Goal: Task Accomplishment & Management: Manage account settings

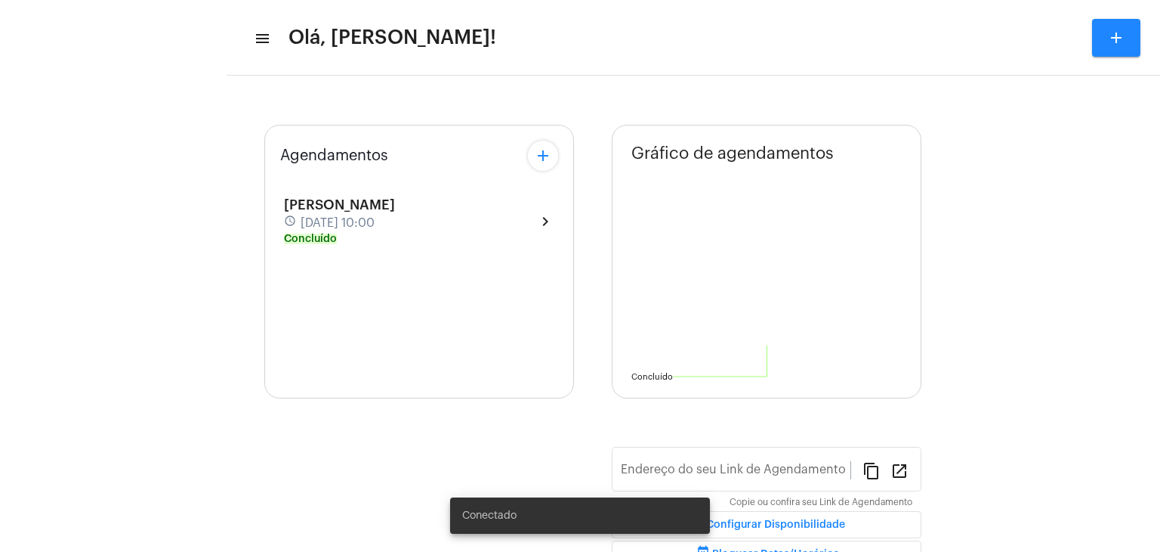
type input "[URL][DOMAIN_NAME]"
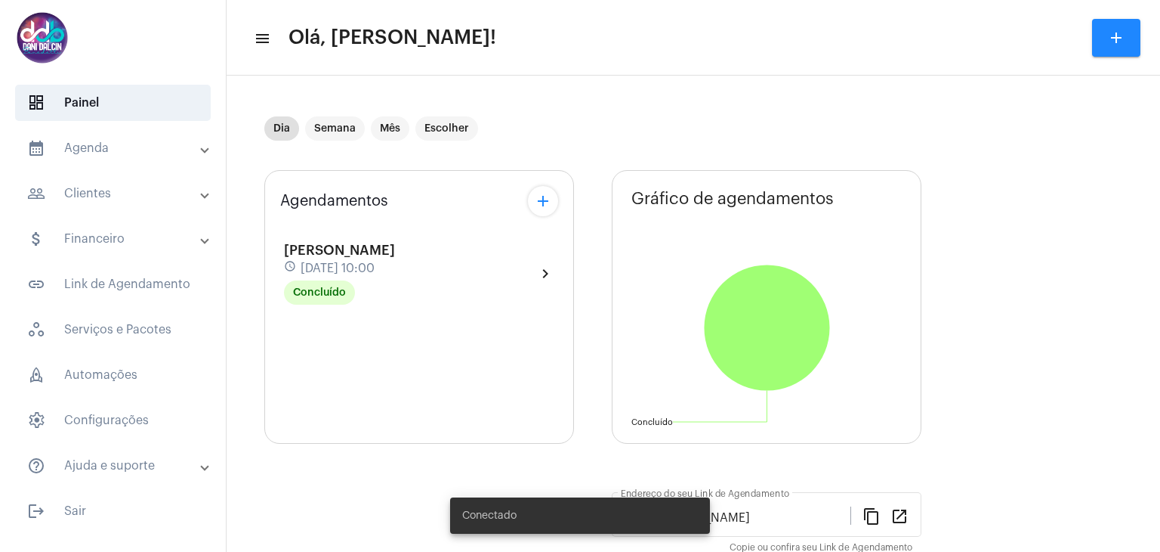
click at [112, 194] on mat-panel-title "people_outline Clientes" at bounding box center [114, 193] width 175 height 18
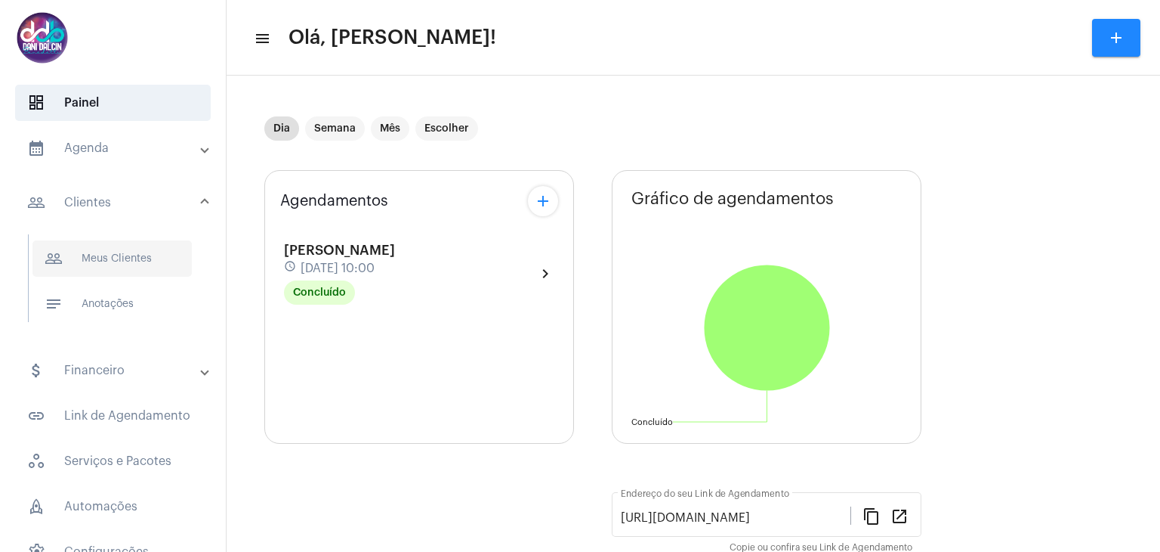
click at [103, 251] on span "people_outline Meus Clientes" at bounding box center [111, 258] width 159 height 36
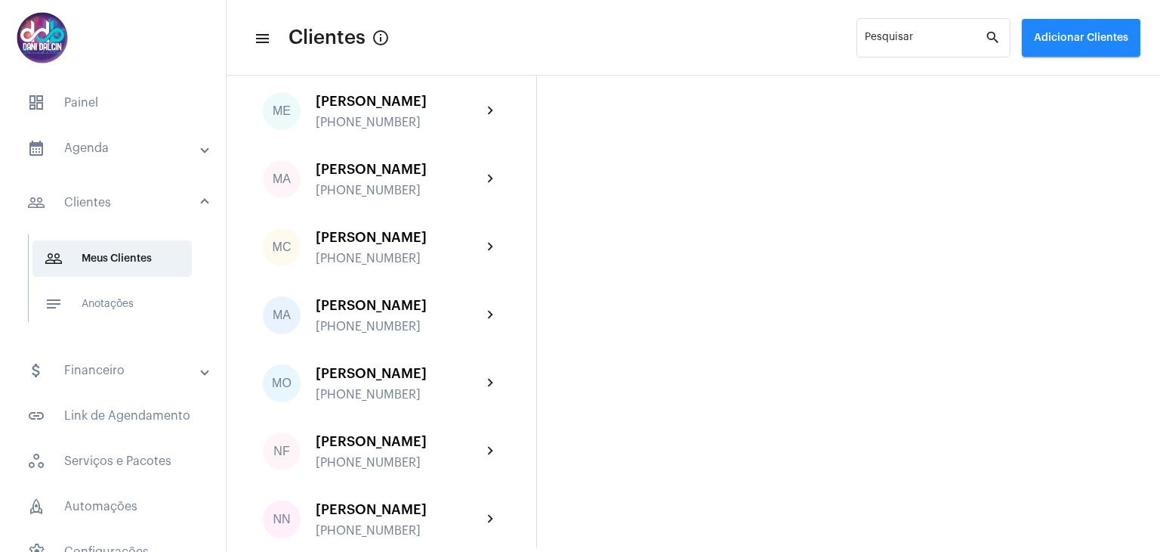
scroll to position [3022, 0]
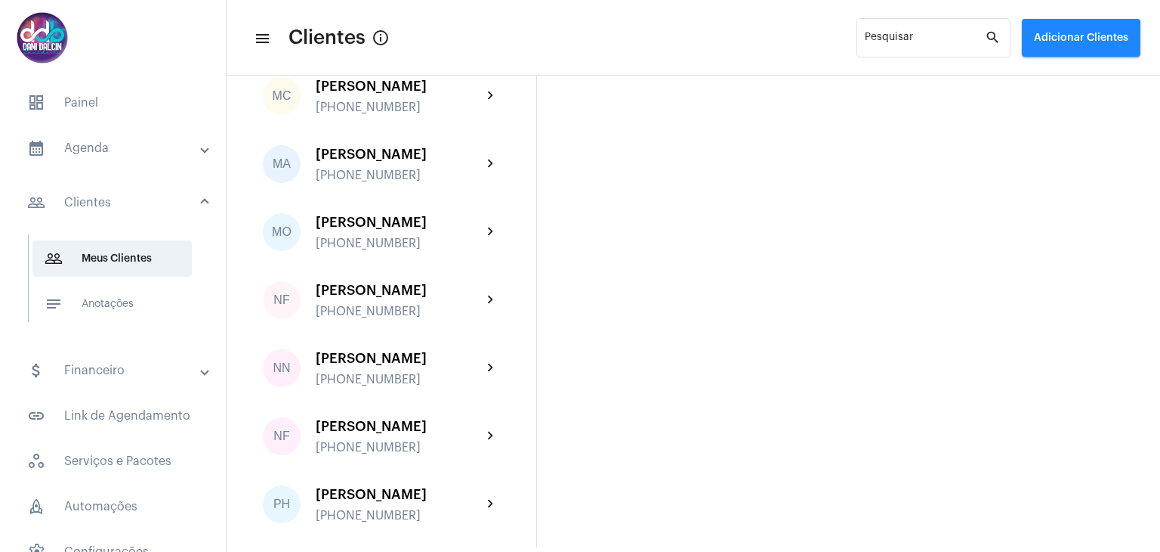
click at [396, 94] on div "[PERSON_NAME]" at bounding box center [399, 86] width 166 height 15
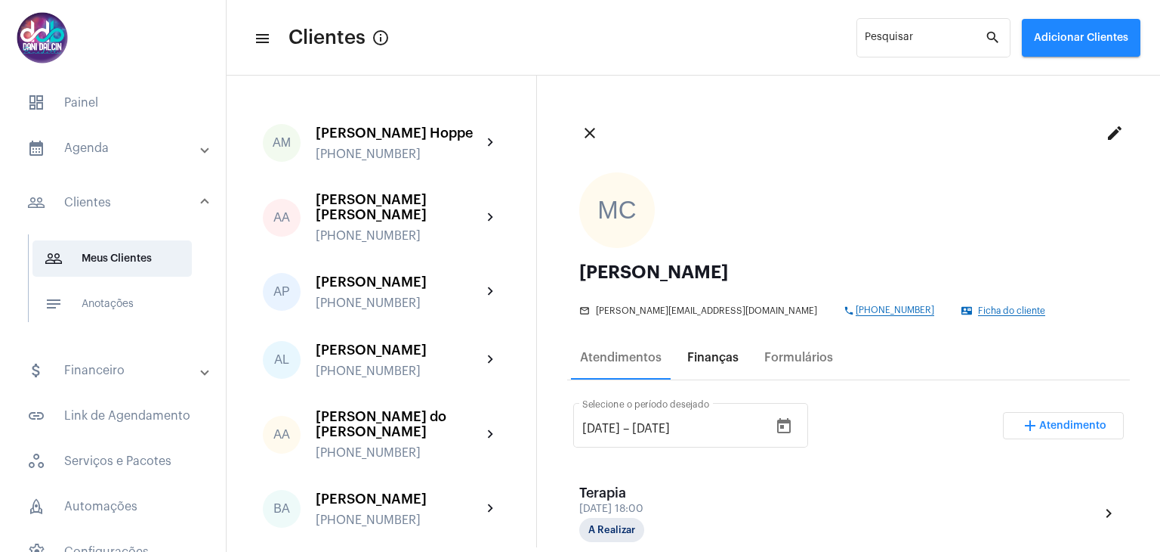
click at [719, 357] on div "Finanças" at bounding box center [713, 358] width 51 height 14
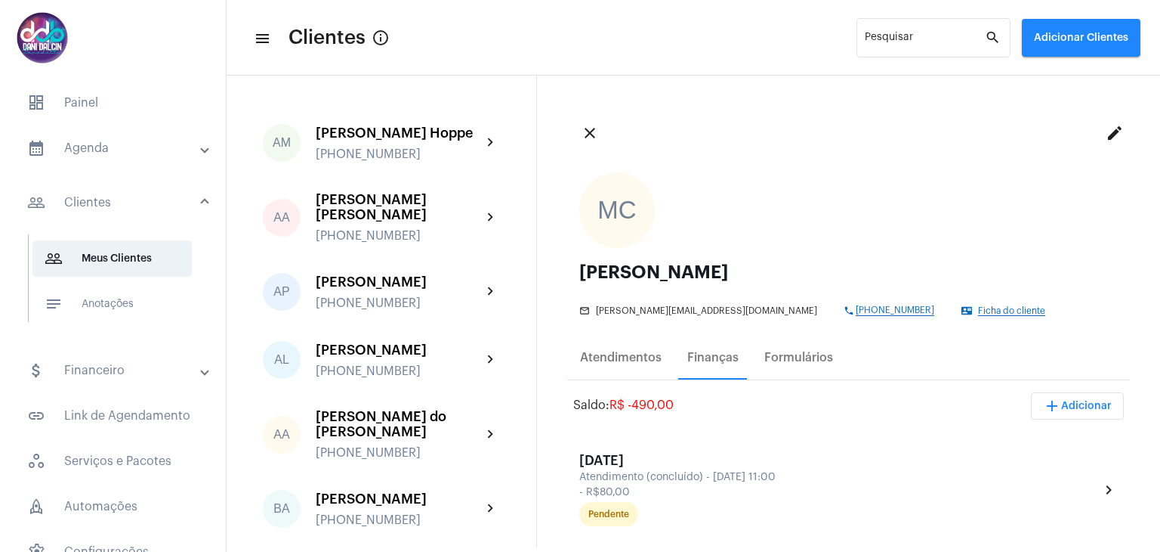
click at [1079, 402] on span "add Adicionar" at bounding box center [1077, 405] width 69 height 11
click at [1049, 442] on span "attach_money Recebimento Avulso" at bounding box center [1037, 444] width 126 height 27
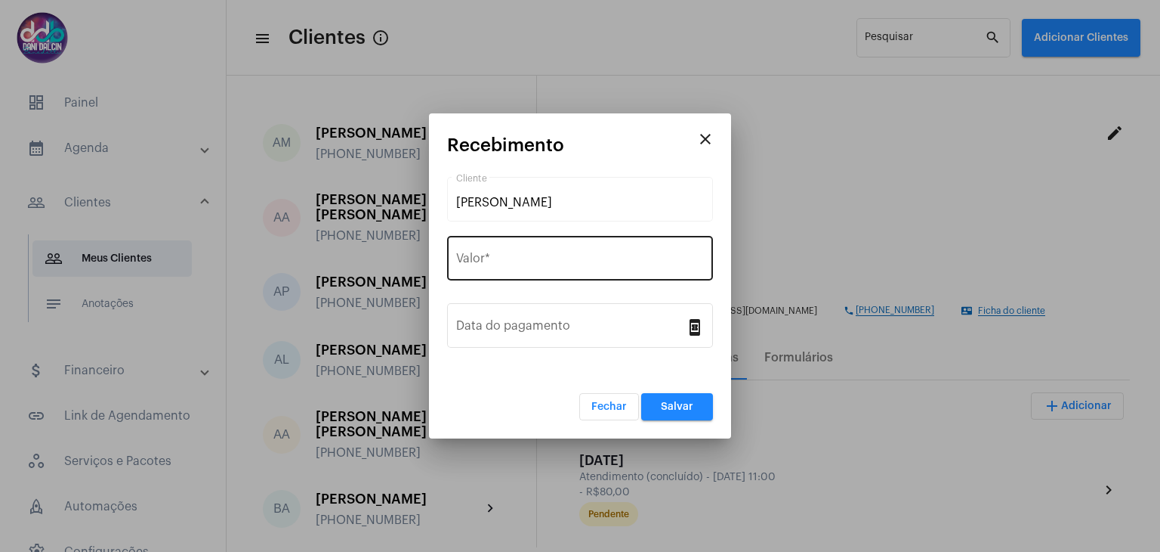
click at [538, 251] on div "Valor *" at bounding box center [580, 257] width 248 height 48
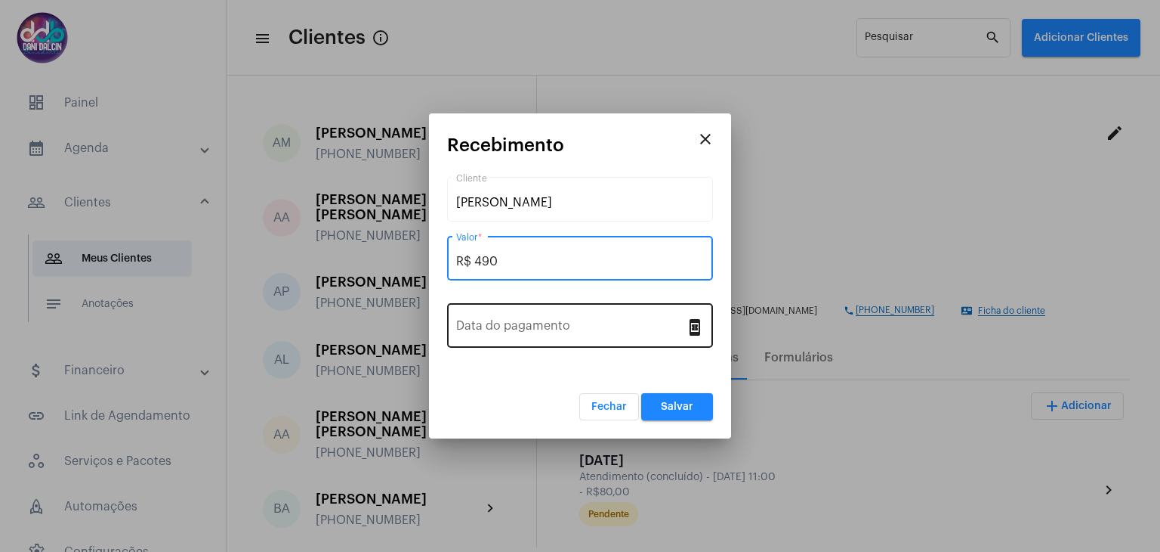
type input "R$ 490"
click at [535, 313] on div "Data do pagamento" at bounding box center [571, 324] width 230 height 48
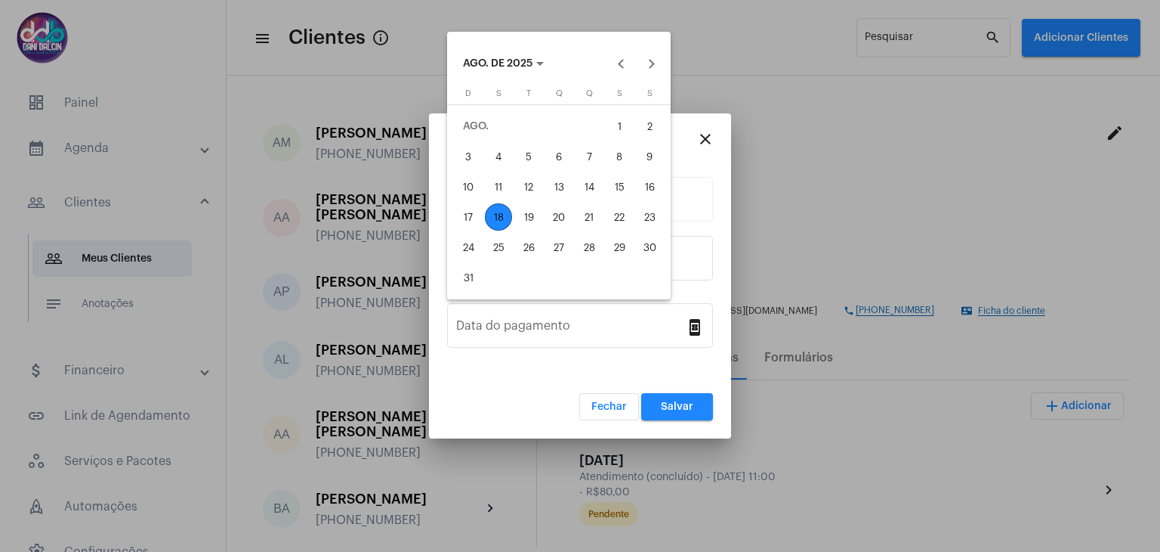
click at [499, 218] on div "18" at bounding box center [498, 216] width 27 height 27
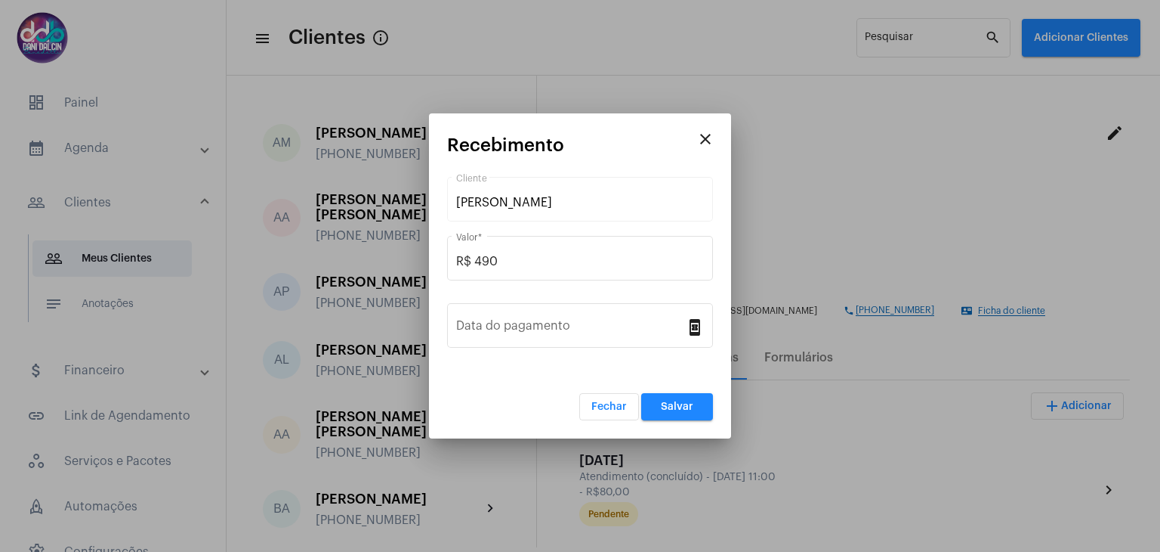
type input "[DATE]"
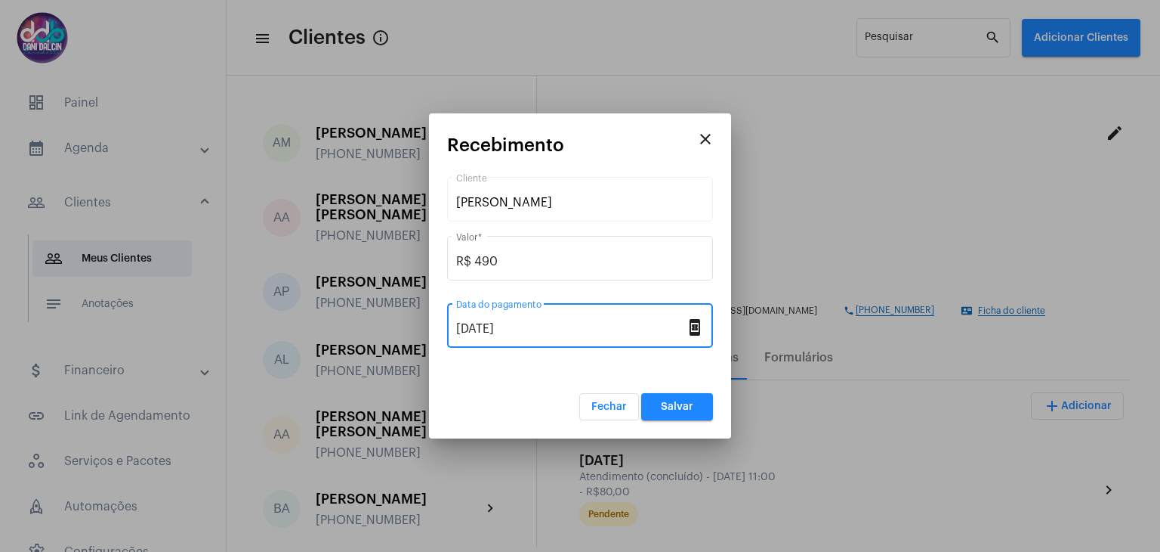
click at [685, 406] on span "Salvar" at bounding box center [677, 406] width 32 height 11
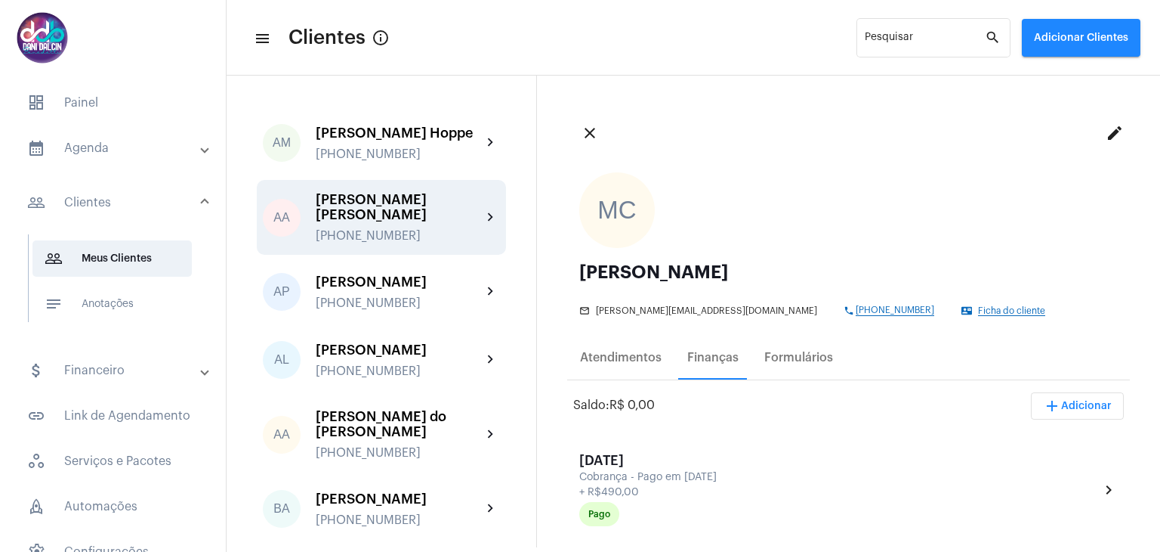
click at [384, 213] on div "[PERSON_NAME] [PERSON_NAME]" at bounding box center [399, 207] width 166 height 30
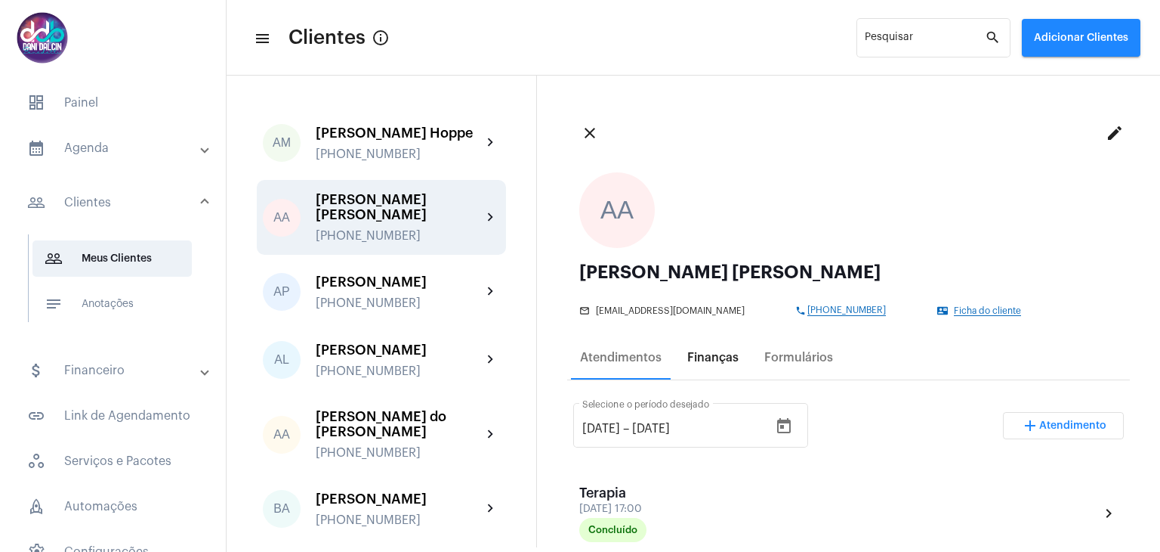
click at [707, 360] on div "Finanças" at bounding box center [713, 358] width 51 height 14
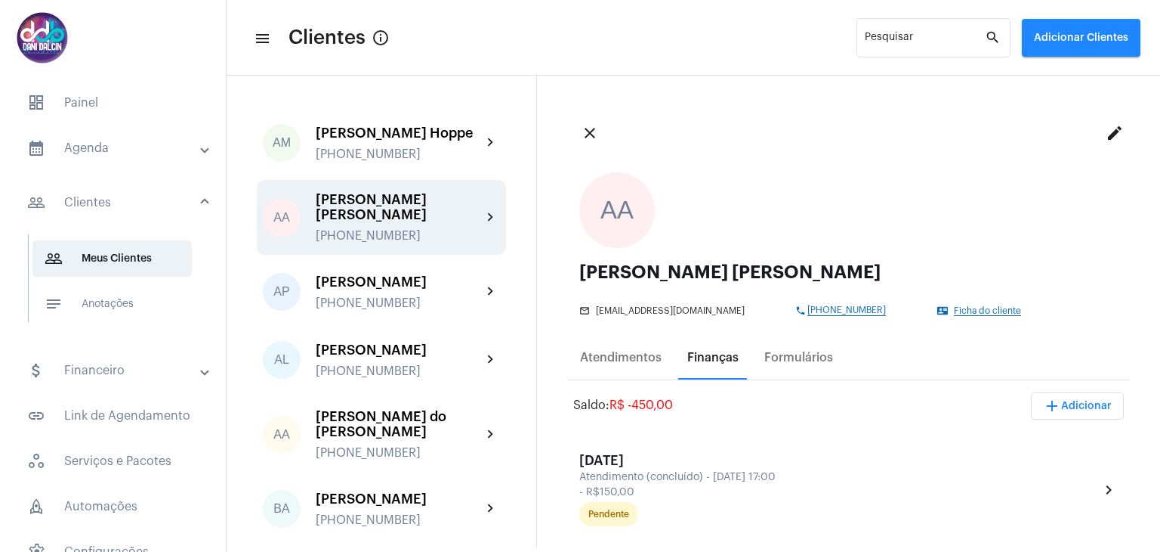
scroll to position [76, 0]
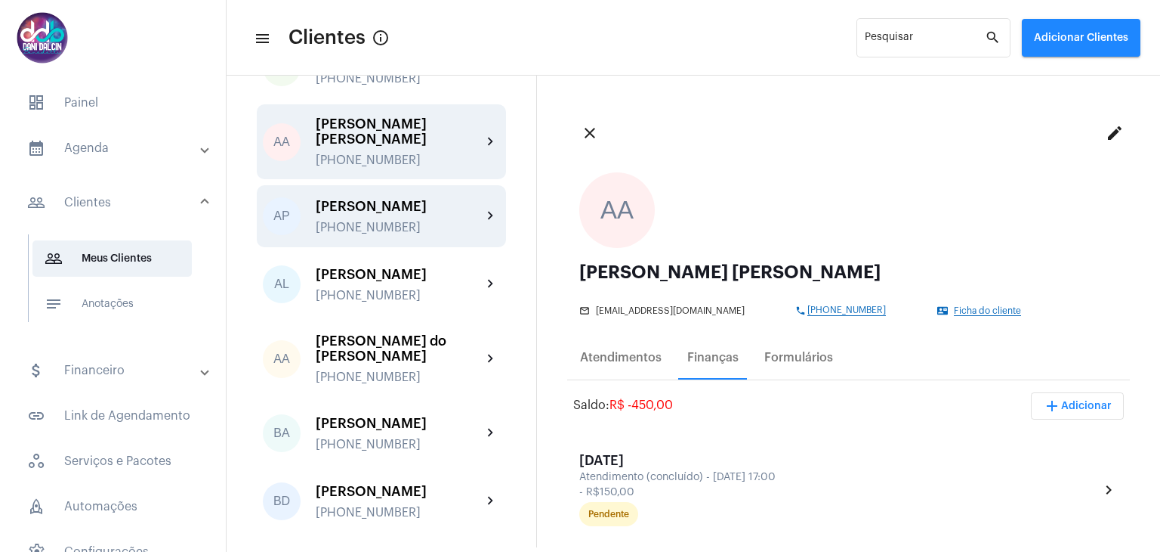
click at [425, 232] on div "[PHONE_NUMBER]" at bounding box center [399, 228] width 166 height 14
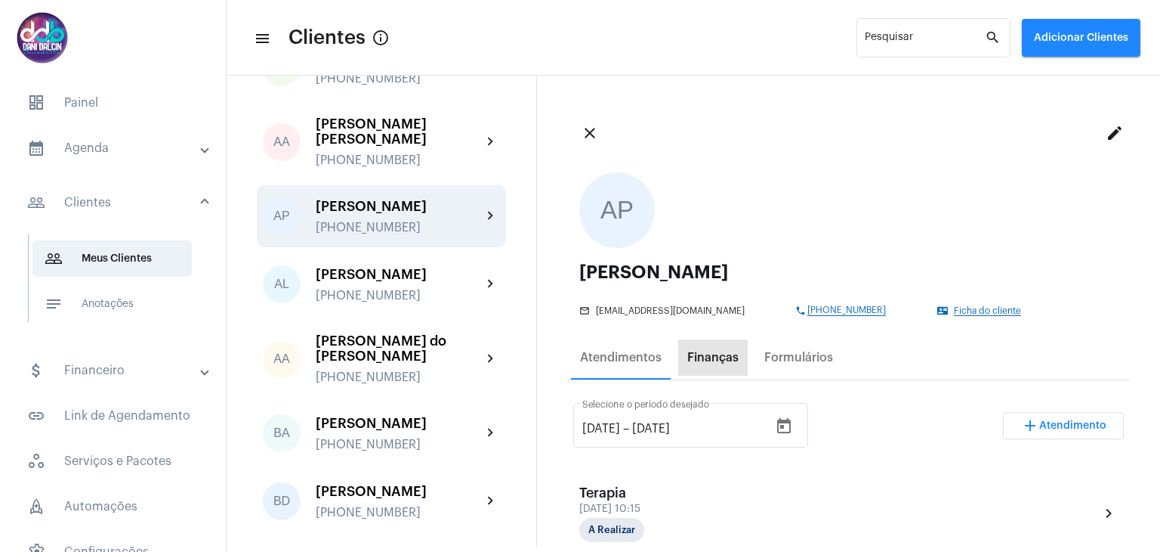
click at [731, 360] on div "Finanças" at bounding box center [713, 358] width 51 height 14
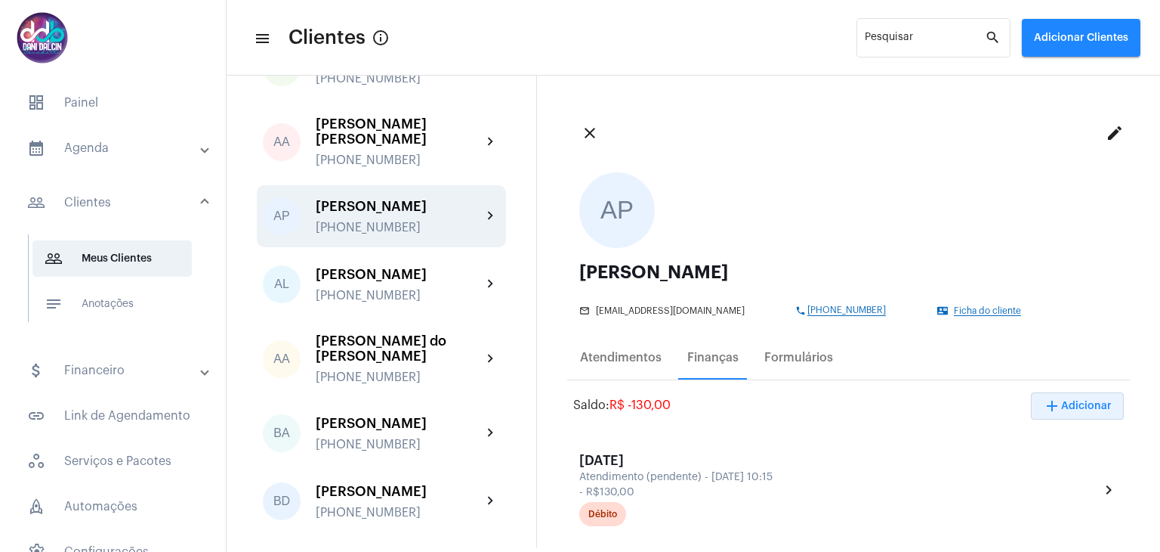
click at [1077, 404] on span "add Adicionar" at bounding box center [1077, 405] width 69 height 11
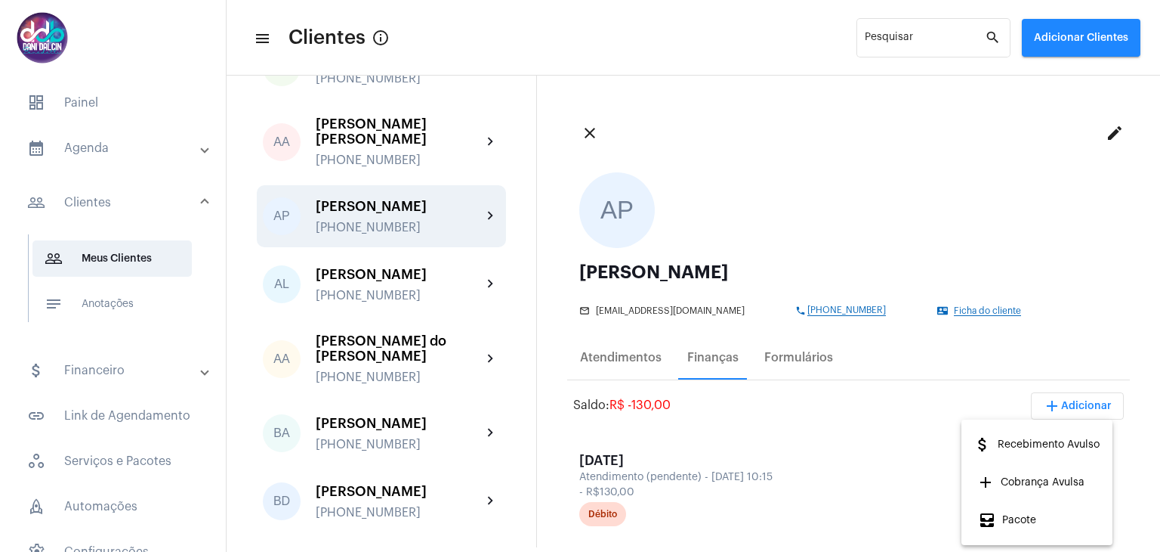
click at [1047, 448] on span "attach_money Recebimento Avulso" at bounding box center [1037, 444] width 126 height 27
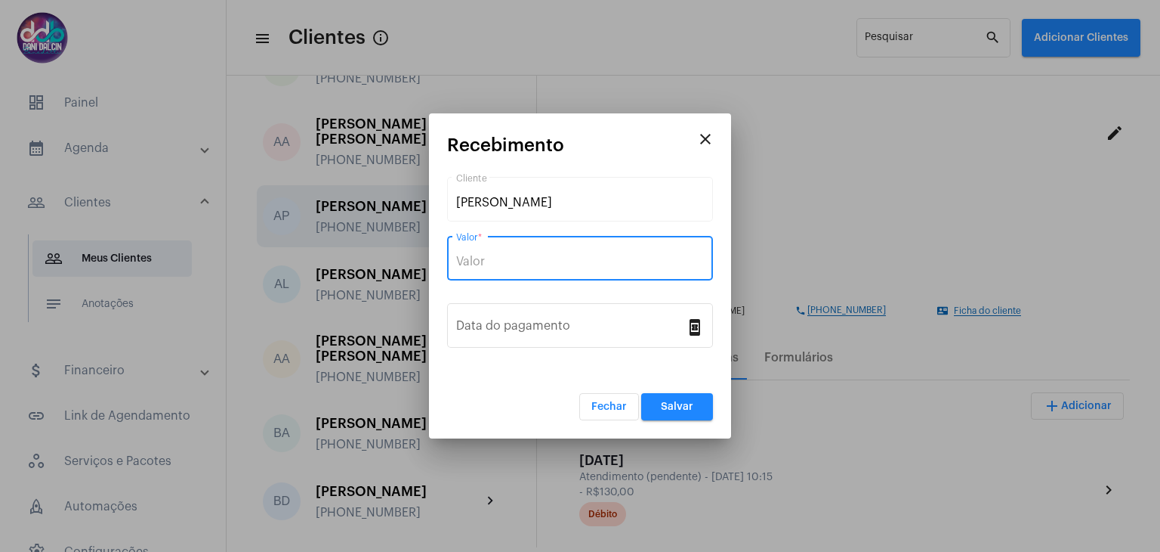
click at [521, 256] on input "Valor *" at bounding box center [580, 262] width 248 height 14
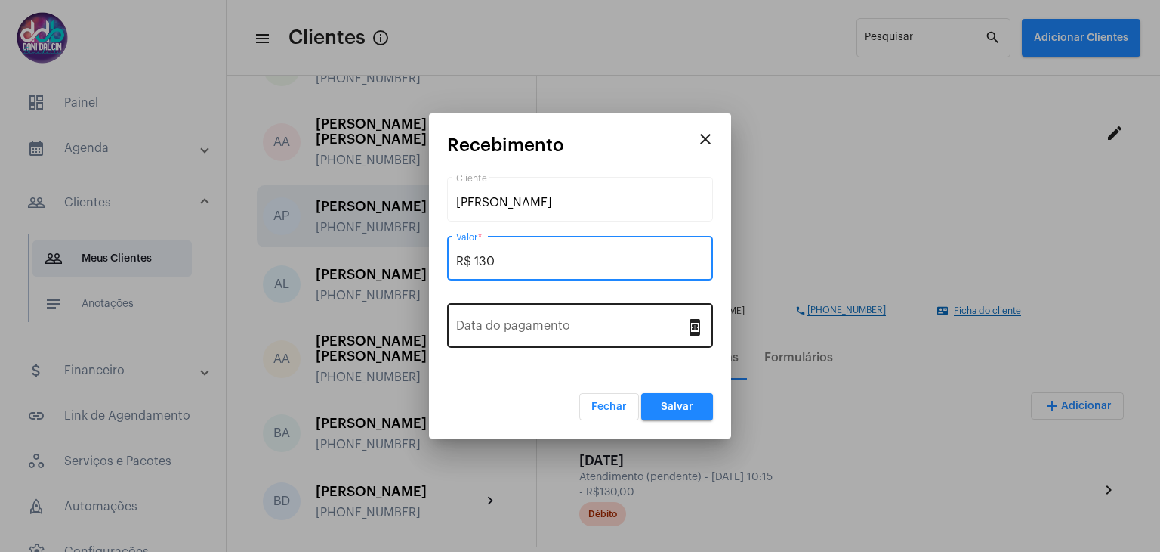
type input "R$ 130"
click at [536, 327] on input "Data do pagamento" at bounding box center [571, 329] width 230 height 14
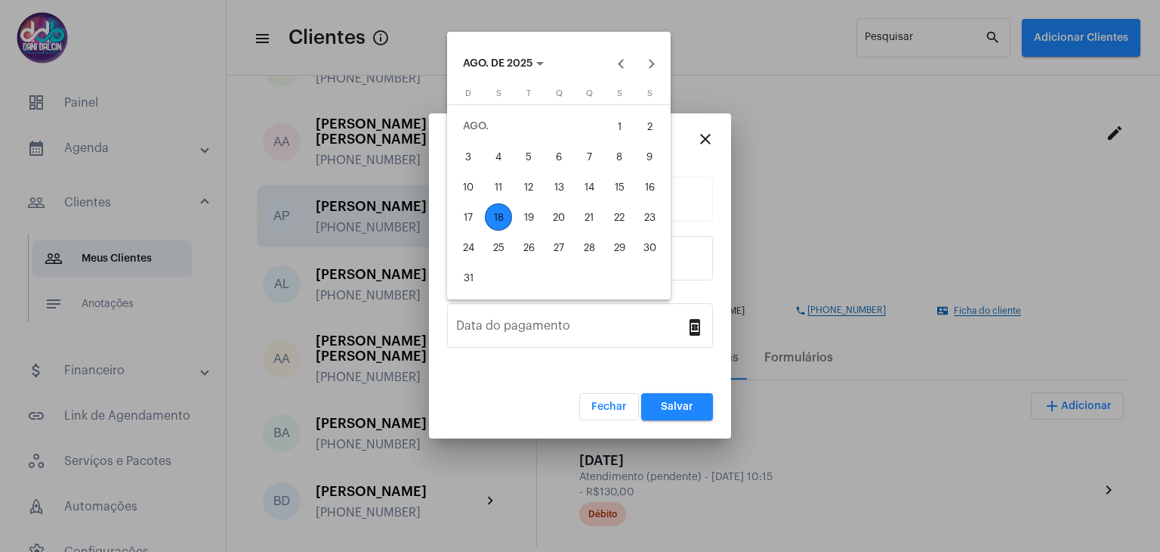
click at [499, 215] on div "18" at bounding box center [498, 216] width 27 height 27
type input "[DATE]"
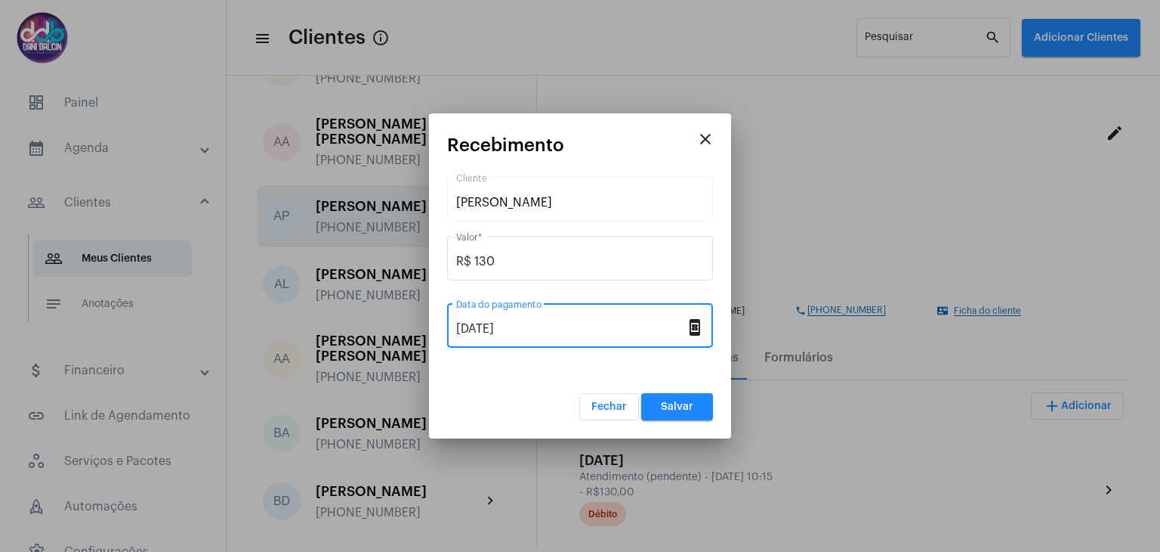
click at [671, 408] on span "Salvar" at bounding box center [677, 406] width 32 height 11
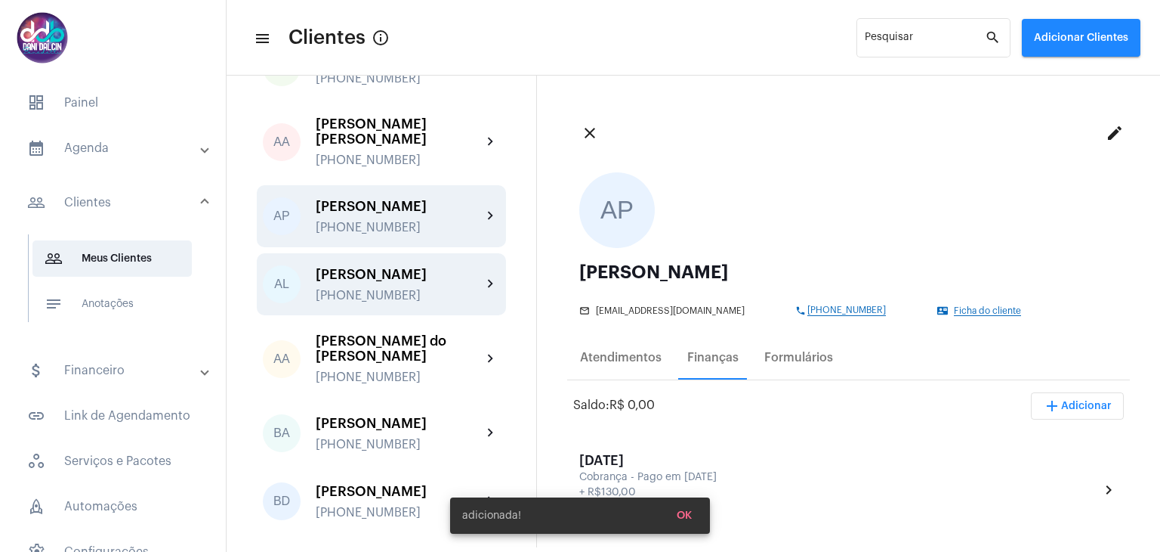
click at [420, 282] on div "[PERSON_NAME]" at bounding box center [399, 274] width 166 height 15
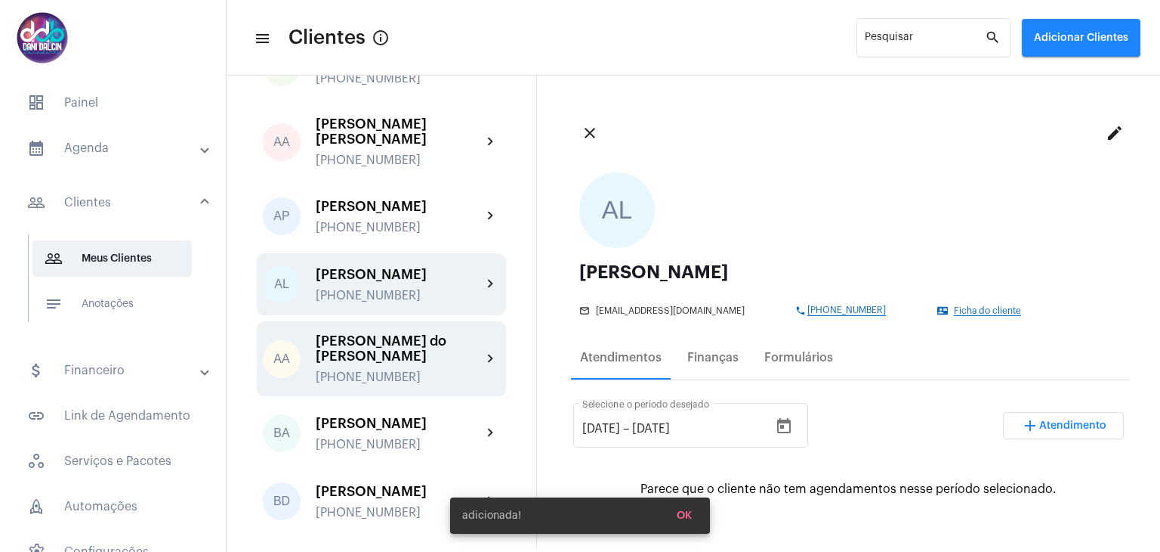
click at [409, 358] on div "[PERSON_NAME] do [PERSON_NAME]" at bounding box center [399, 348] width 166 height 30
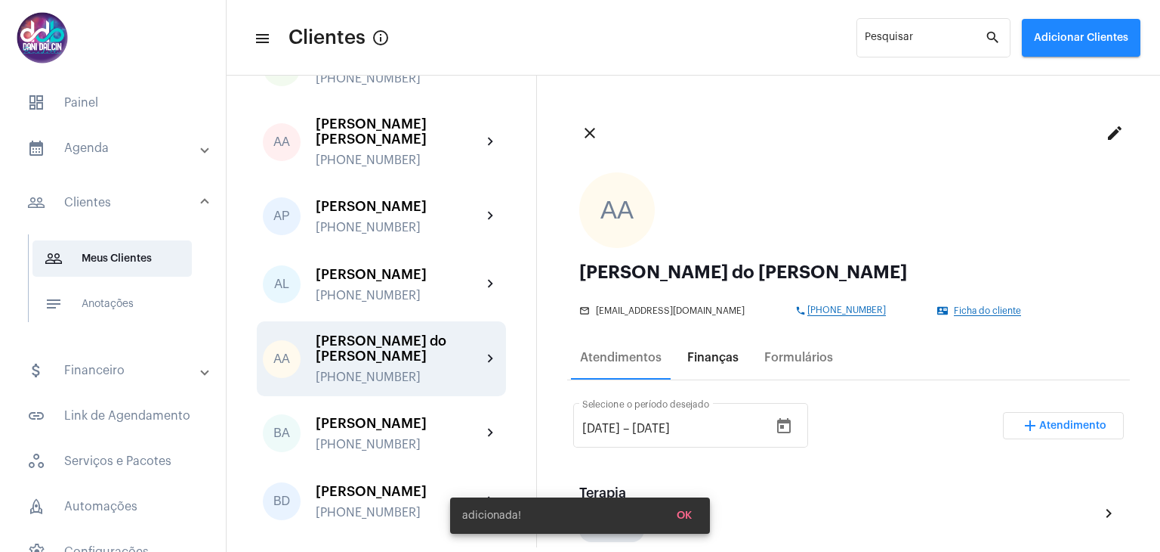
click at [698, 360] on div "Finanças" at bounding box center [713, 358] width 51 height 14
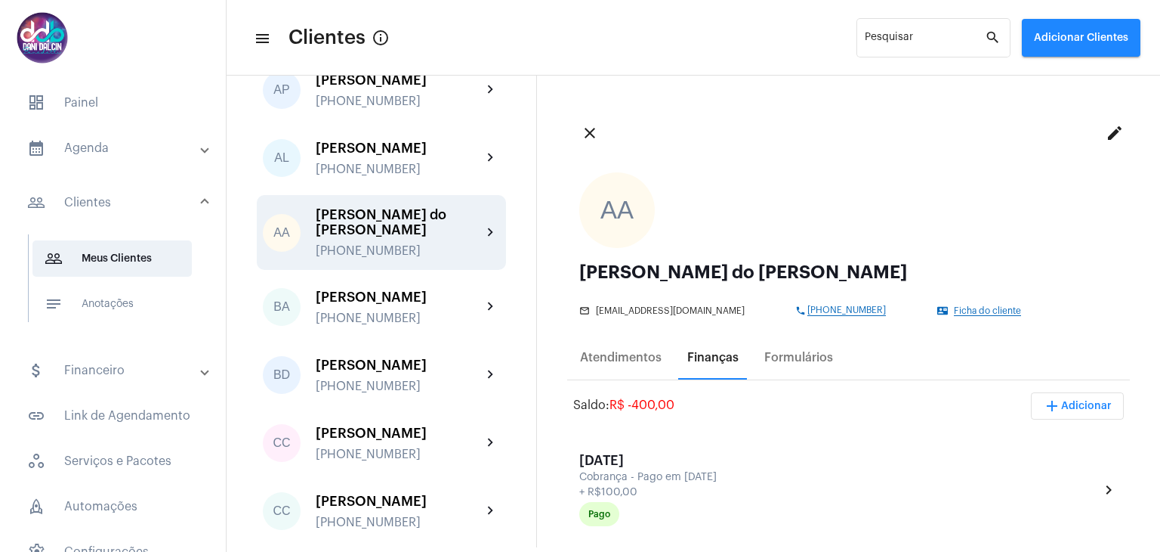
scroll to position [227, 0]
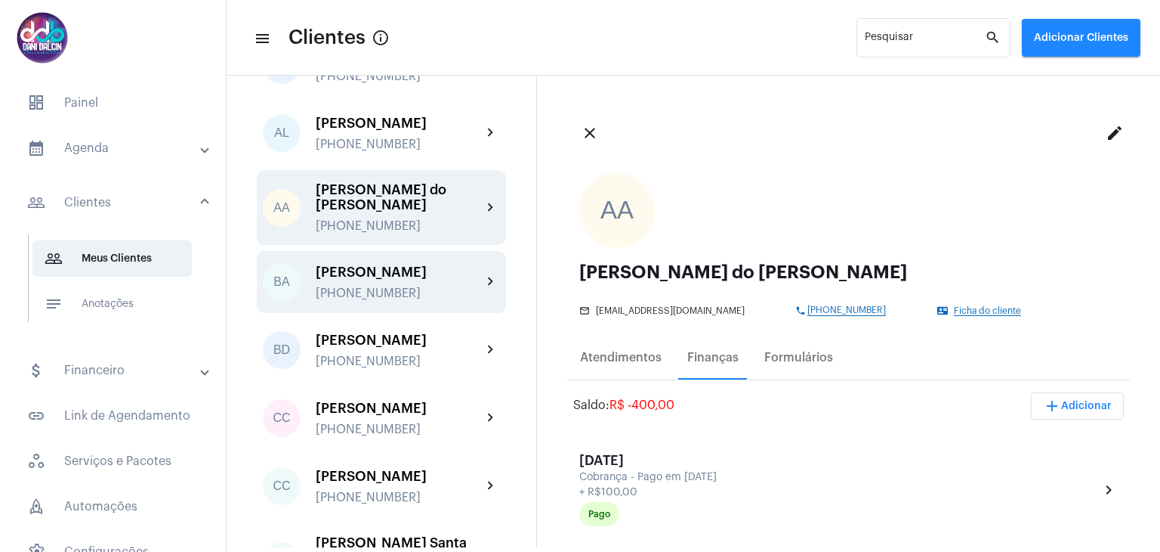
click at [402, 280] on div "[PERSON_NAME]" at bounding box center [399, 271] width 166 height 15
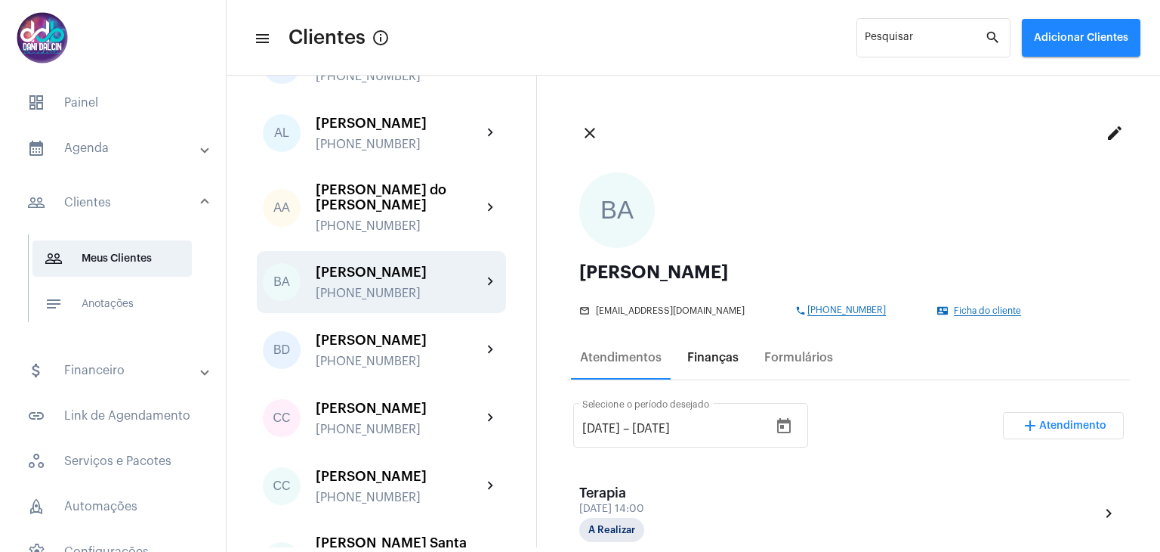
click at [731, 357] on div "Finanças" at bounding box center [713, 358] width 51 height 14
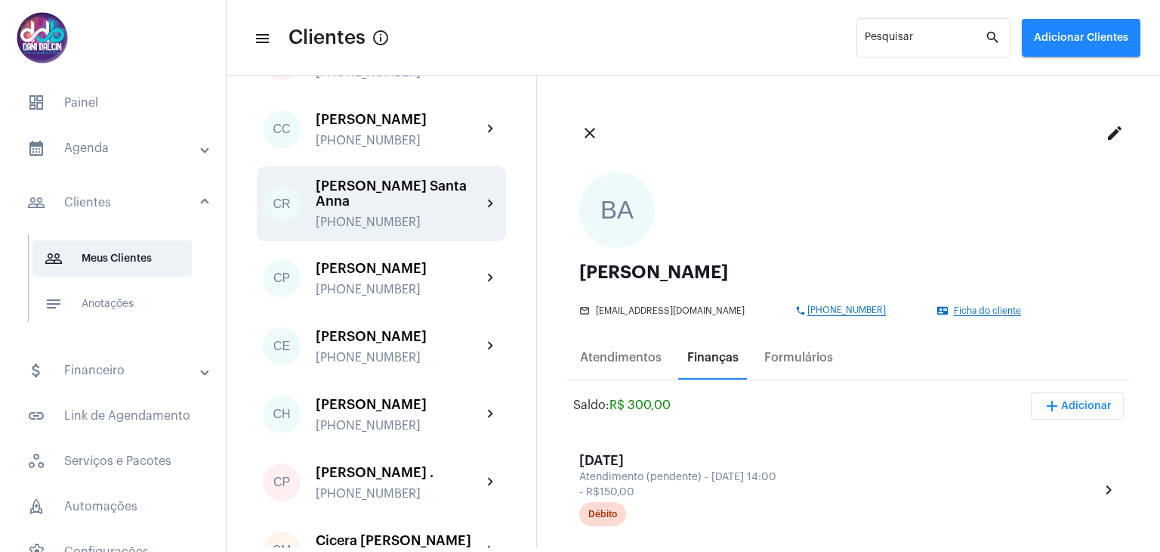
scroll to position [604, 0]
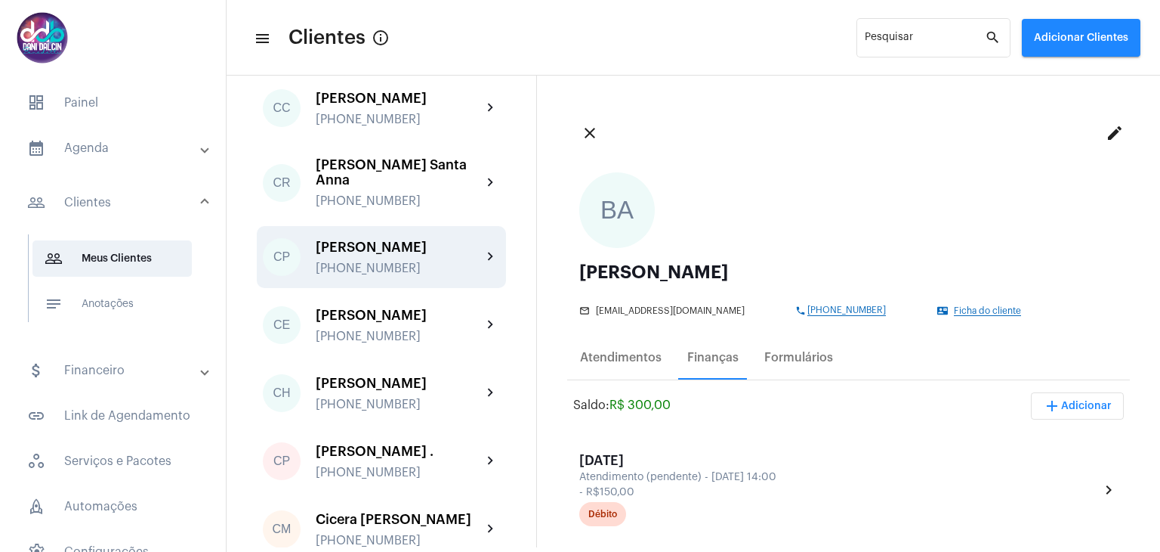
click at [411, 275] on div "[PERSON_NAME] [PHONE_NUMBER]" at bounding box center [399, 258] width 166 height 36
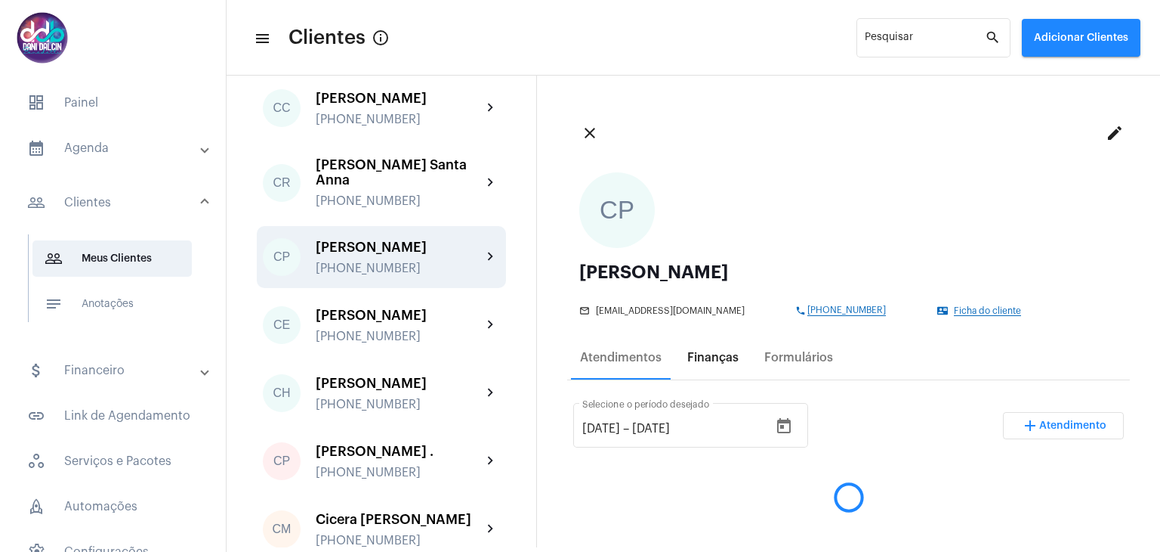
click at [731, 361] on div "Finanças" at bounding box center [713, 358] width 51 height 14
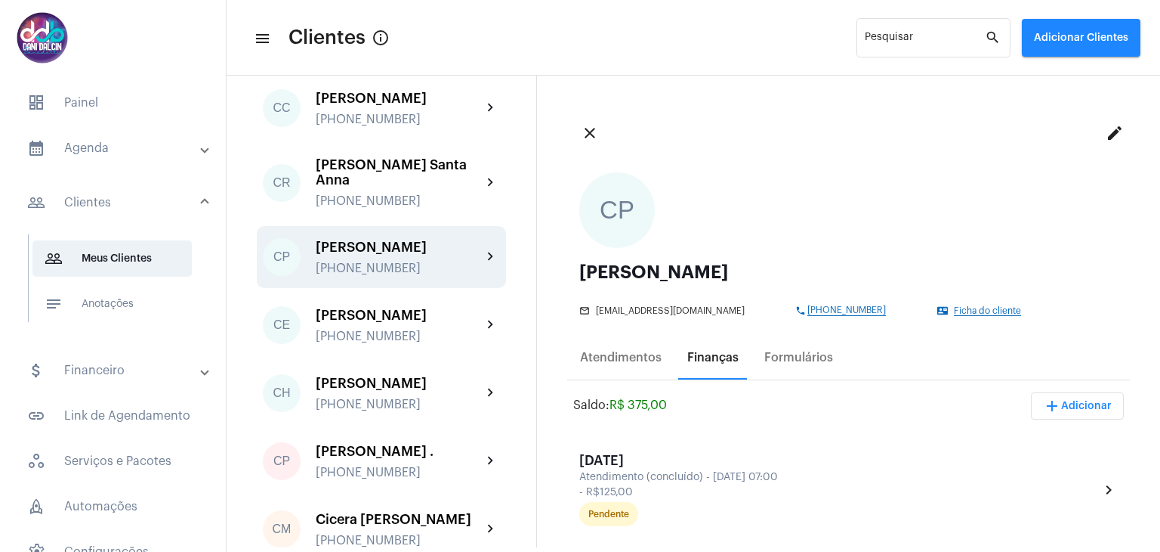
scroll to position [680, 0]
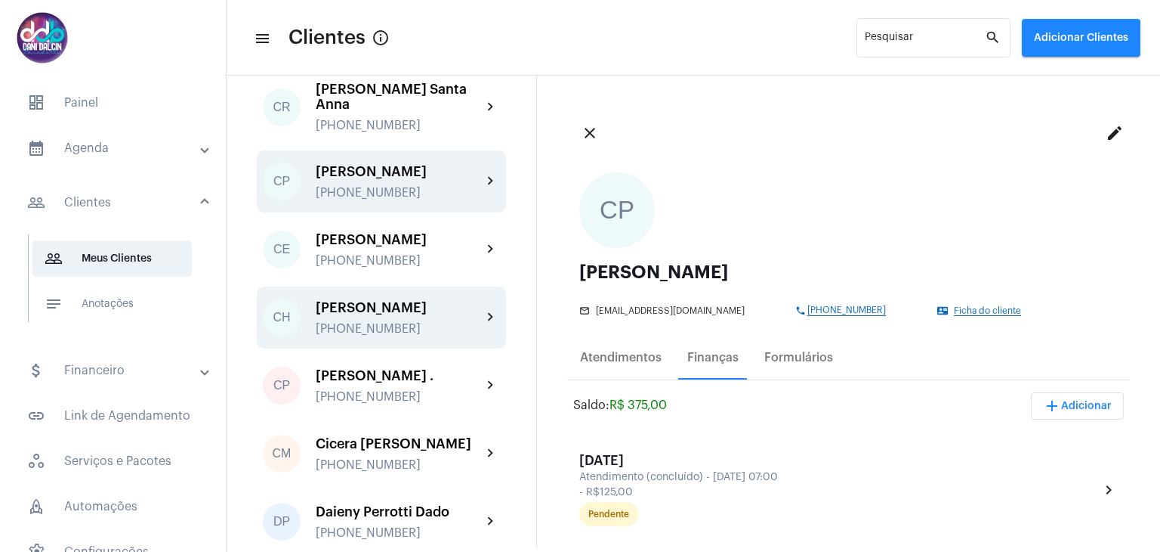
click at [419, 315] on div "[PERSON_NAME]" at bounding box center [399, 307] width 166 height 15
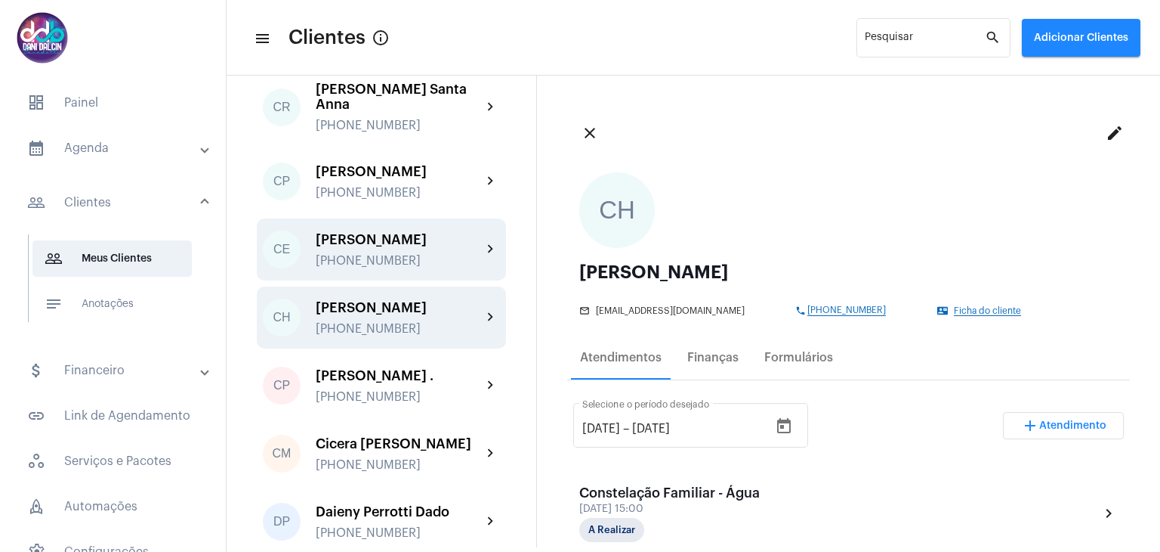
scroll to position [756, 0]
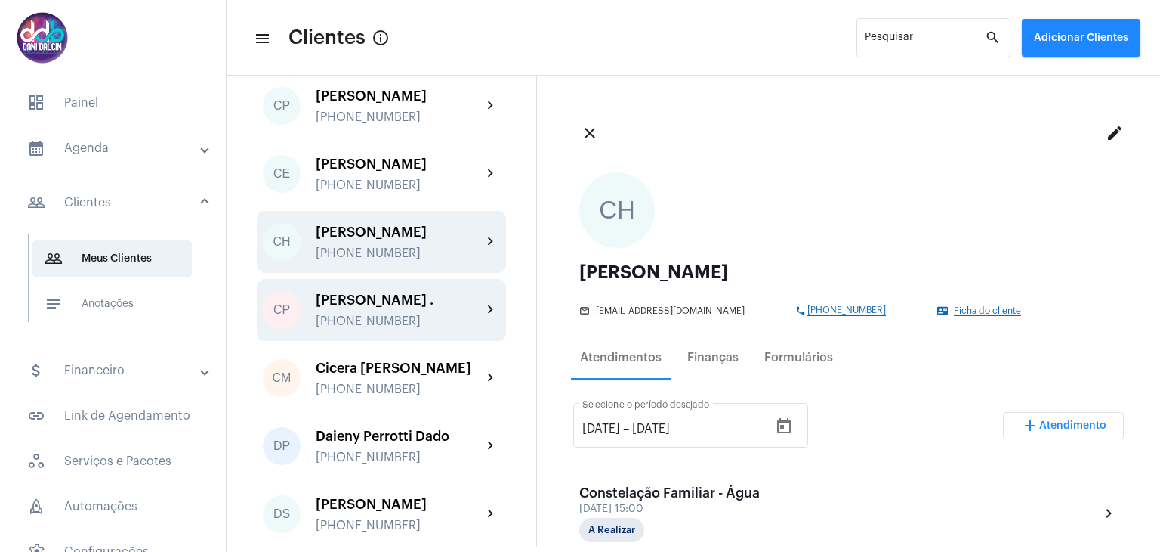
click at [417, 307] on div "[PERSON_NAME] ." at bounding box center [399, 299] width 166 height 15
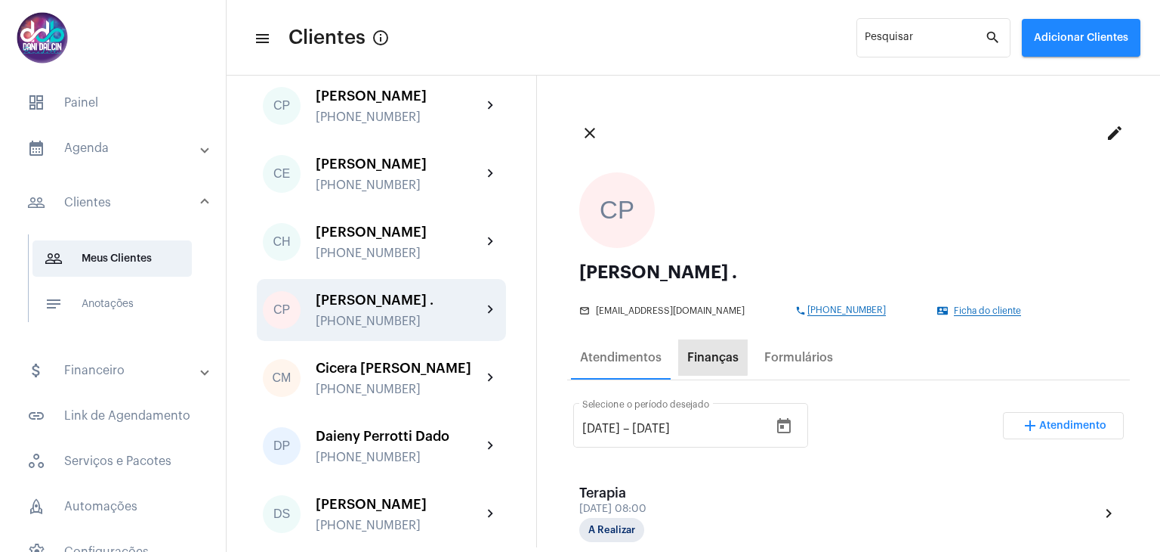
click at [706, 349] on div "Finanças" at bounding box center [713, 357] width 70 height 36
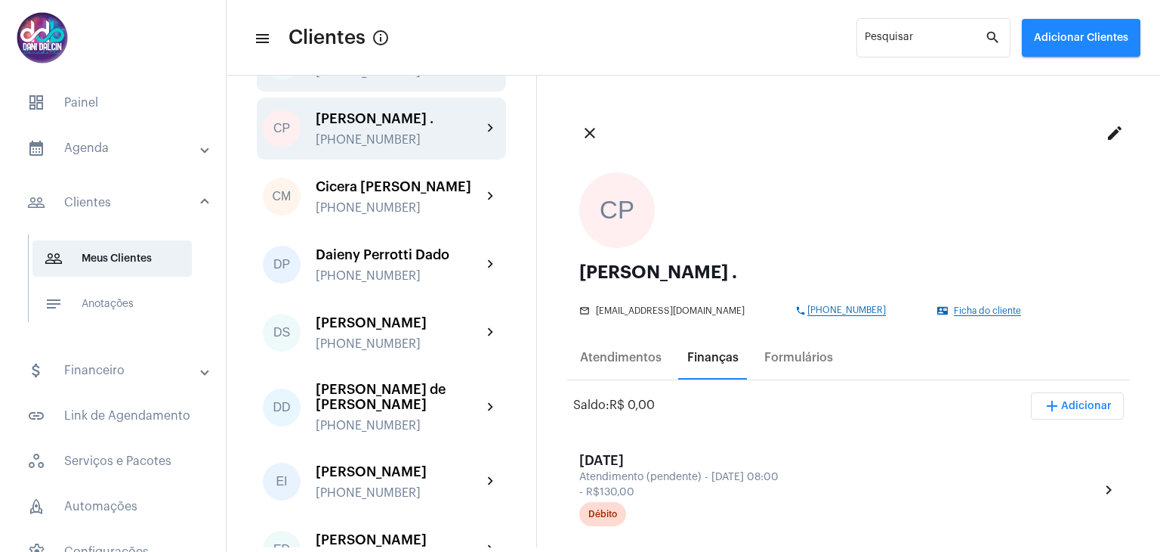
scroll to position [982, 0]
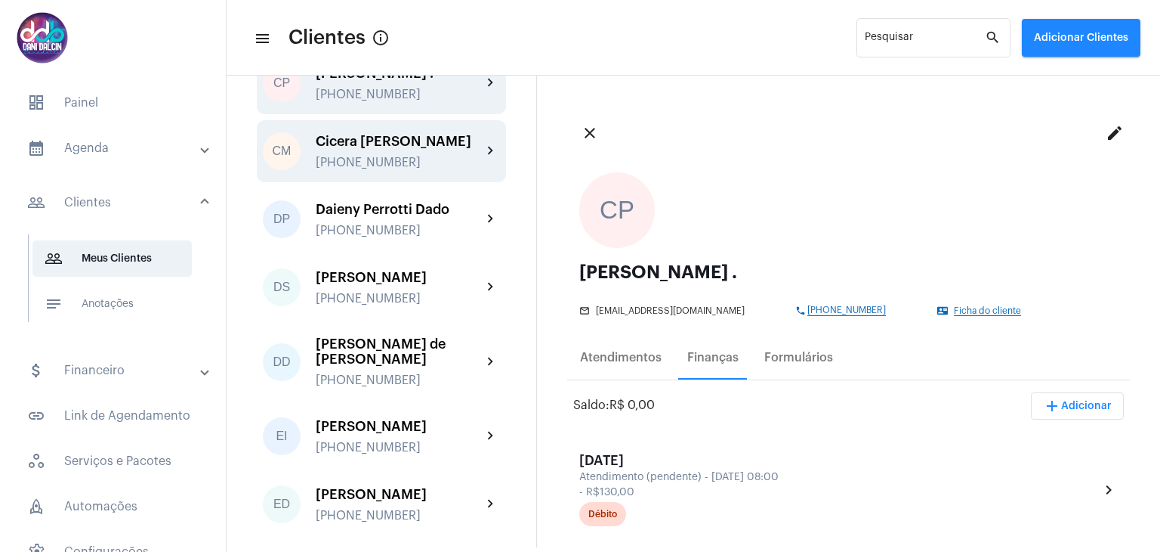
click at [406, 169] on div "[PHONE_NUMBER]" at bounding box center [399, 163] width 166 height 14
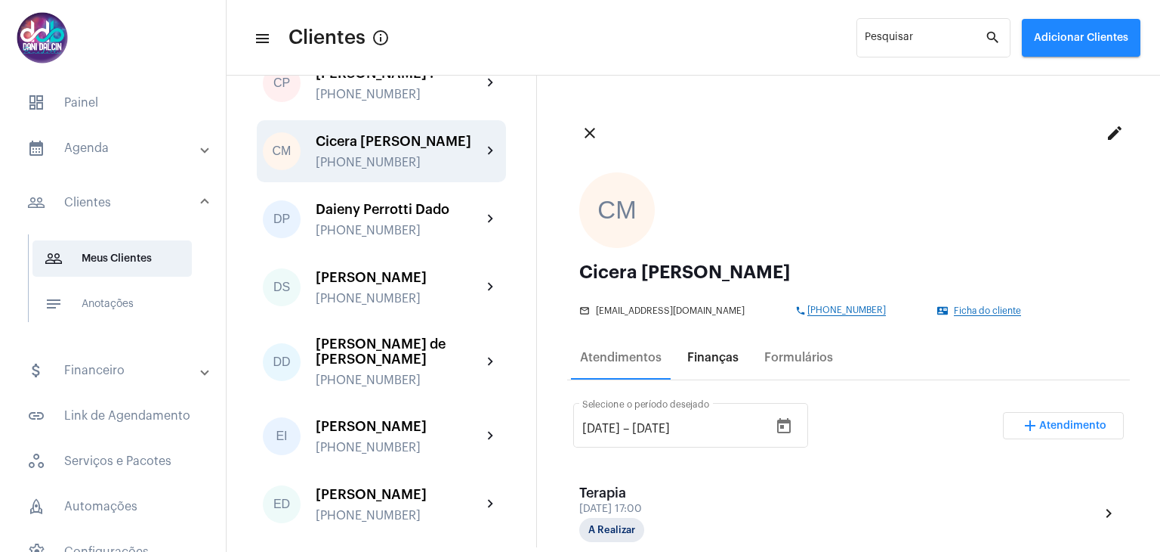
click at [712, 361] on div "Finanças" at bounding box center [713, 358] width 51 height 14
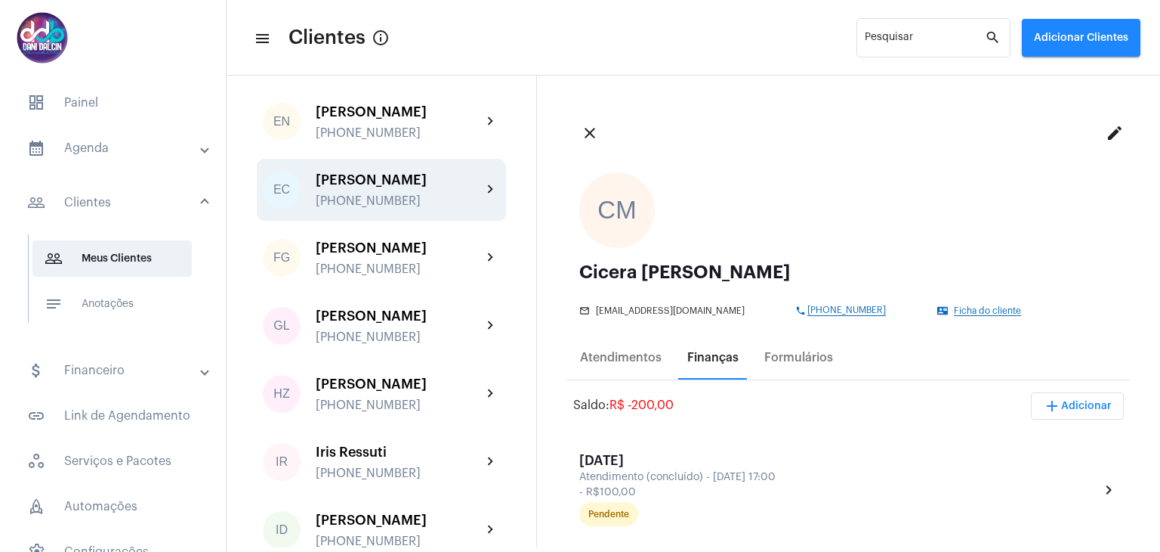
scroll to position [1435, 0]
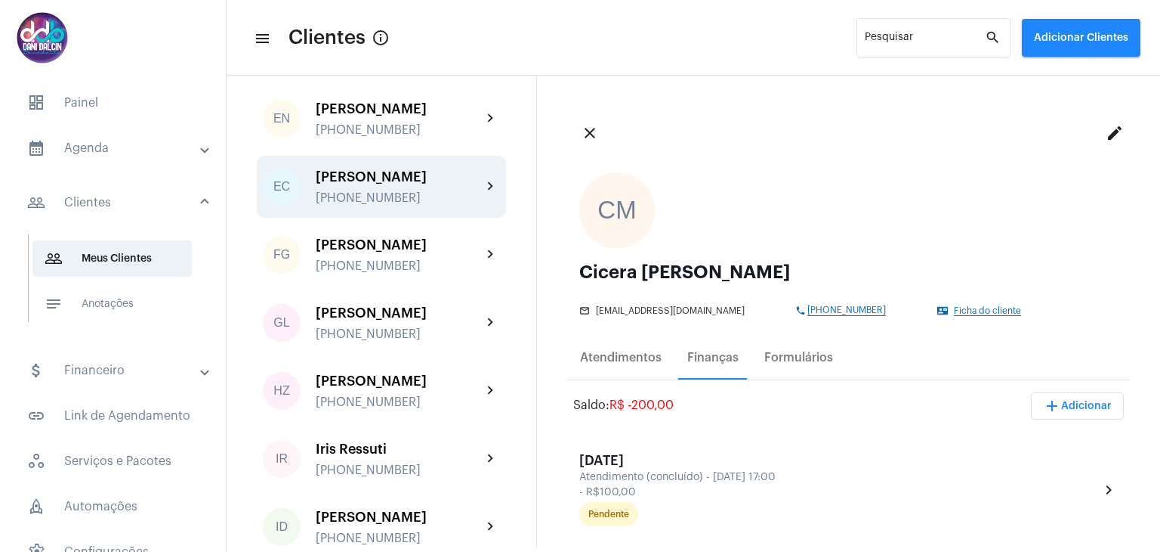
click at [399, 205] on div "[PHONE_NUMBER]" at bounding box center [399, 198] width 166 height 14
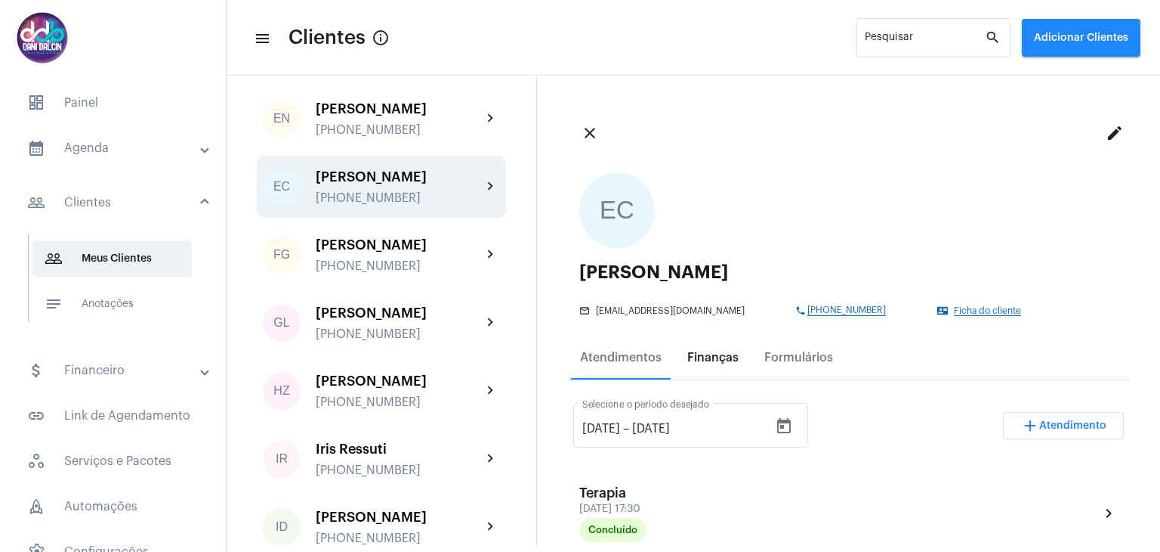
click at [705, 363] on div "Finanças" at bounding box center [713, 358] width 51 height 14
